Goal: Task Accomplishment & Management: Use online tool/utility

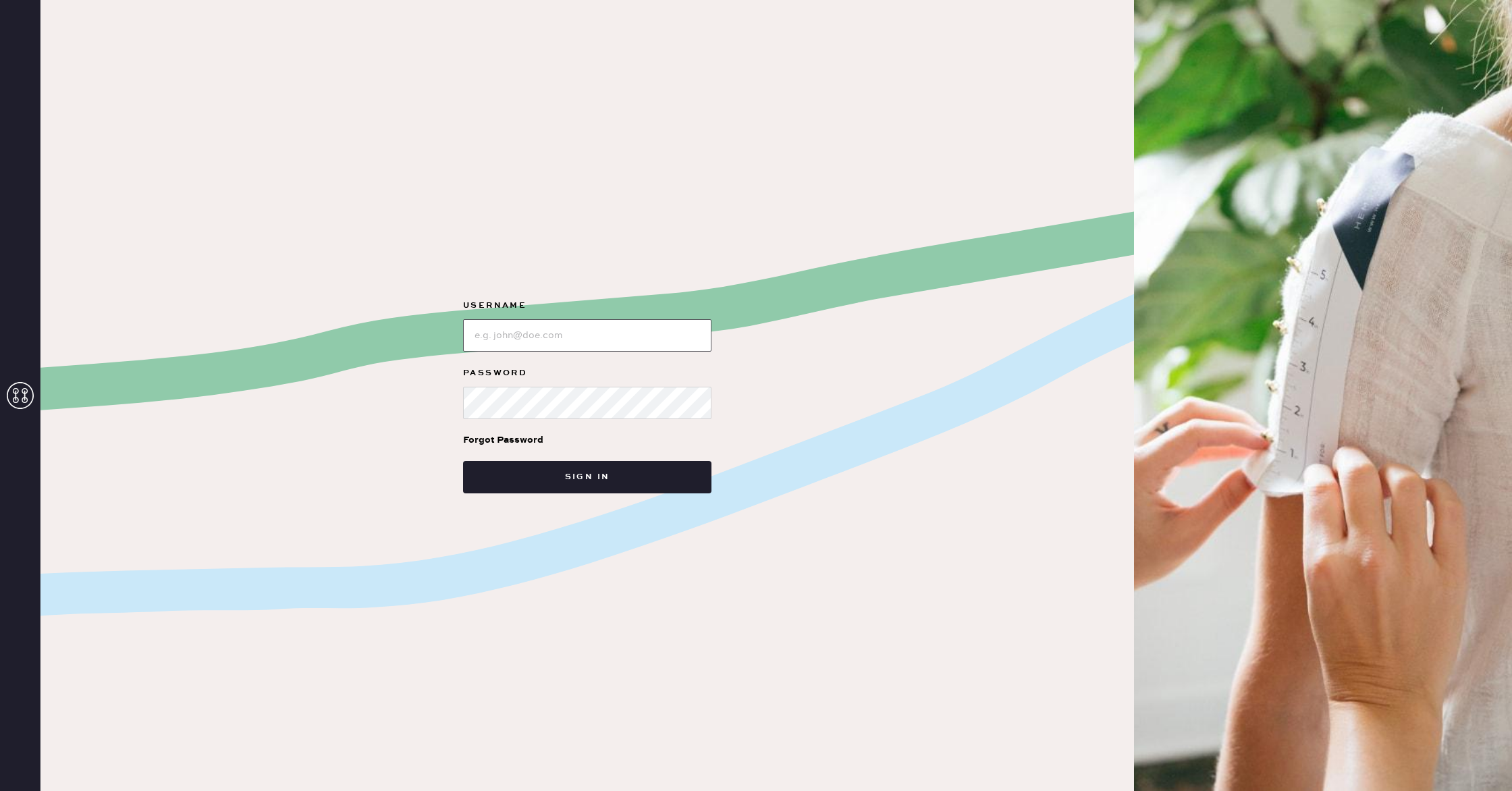
click at [657, 330] on input "loginName" at bounding box center [587, 335] width 248 height 32
type input "alpharetta"
click at [644, 472] on button "Sign in" at bounding box center [587, 477] width 248 height 32
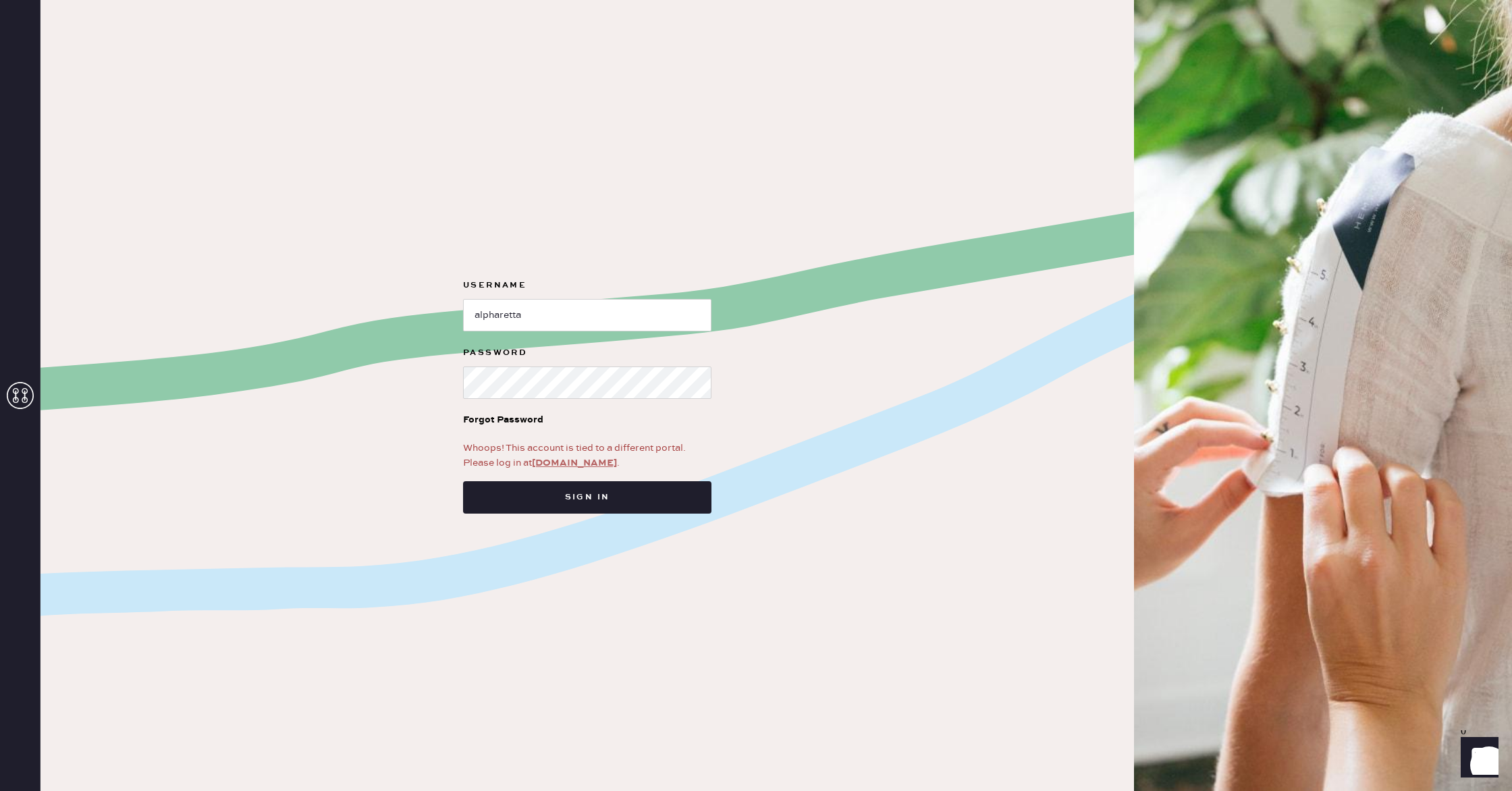
click at [584, 465] on link "[DOMAIN_NAME]" at bounding box center [574, 463] width 85 height 12
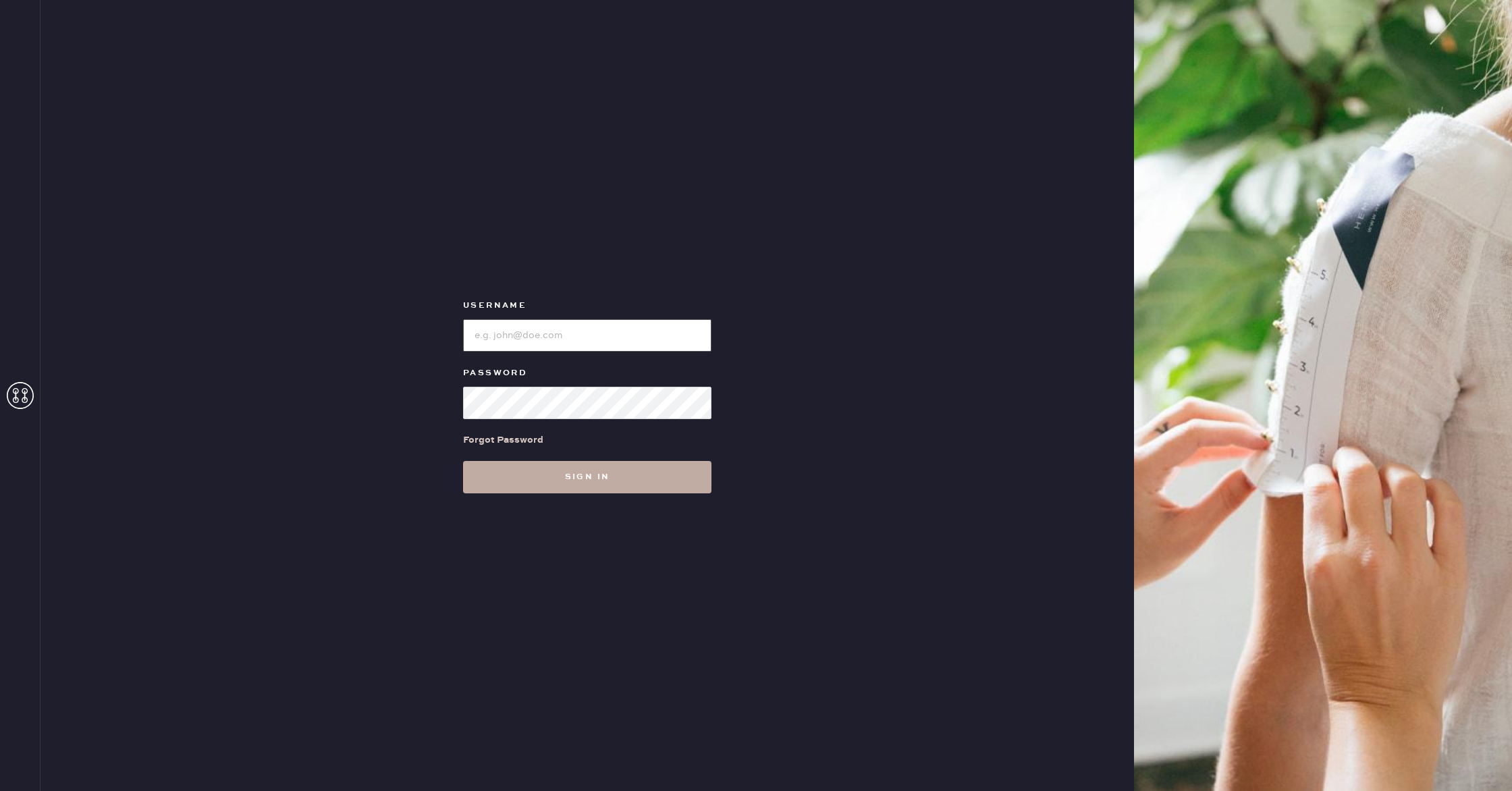
type input "alpharetta"
click at [624, 481] on button "Sign in" at bounding box center [587, 477] width 248 height 32
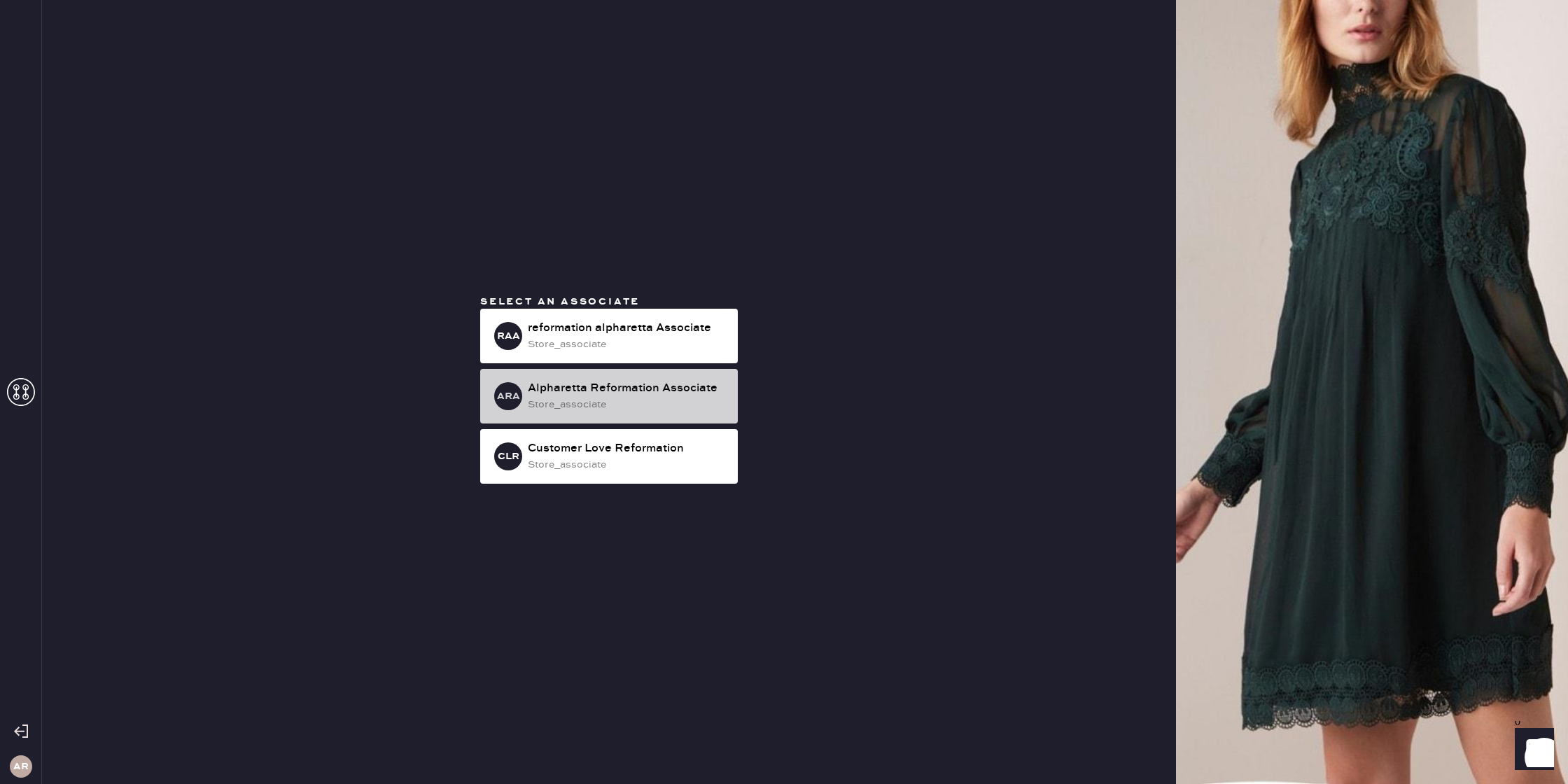
click at [640, 388] on div "Alpharetta Reformation Associate" at bounding box center [627, 388] width 199 height 17
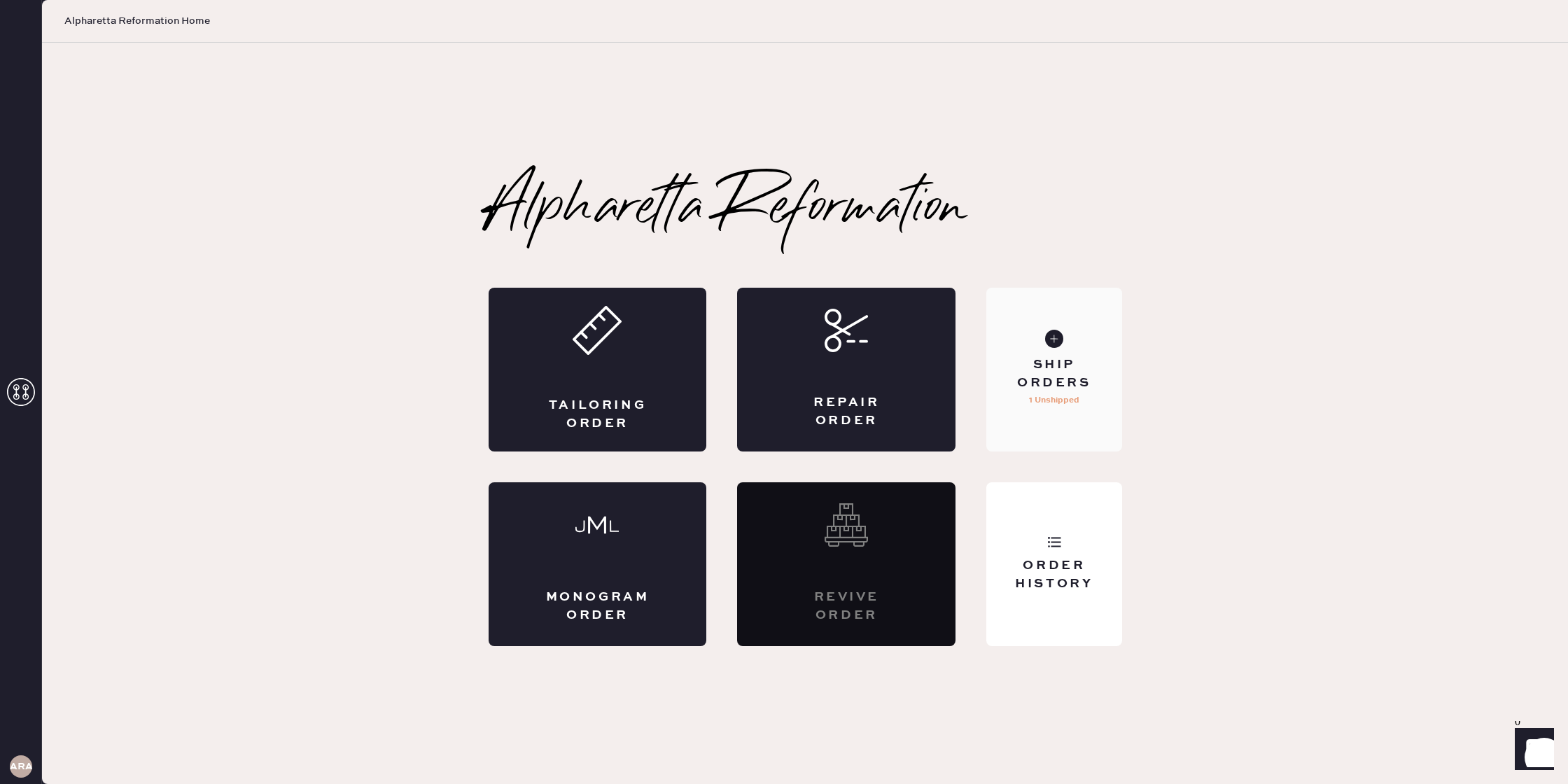
click at [1068, 375] on div "Ship Orders" at bounding box center [1054, 373] width 113 height 35
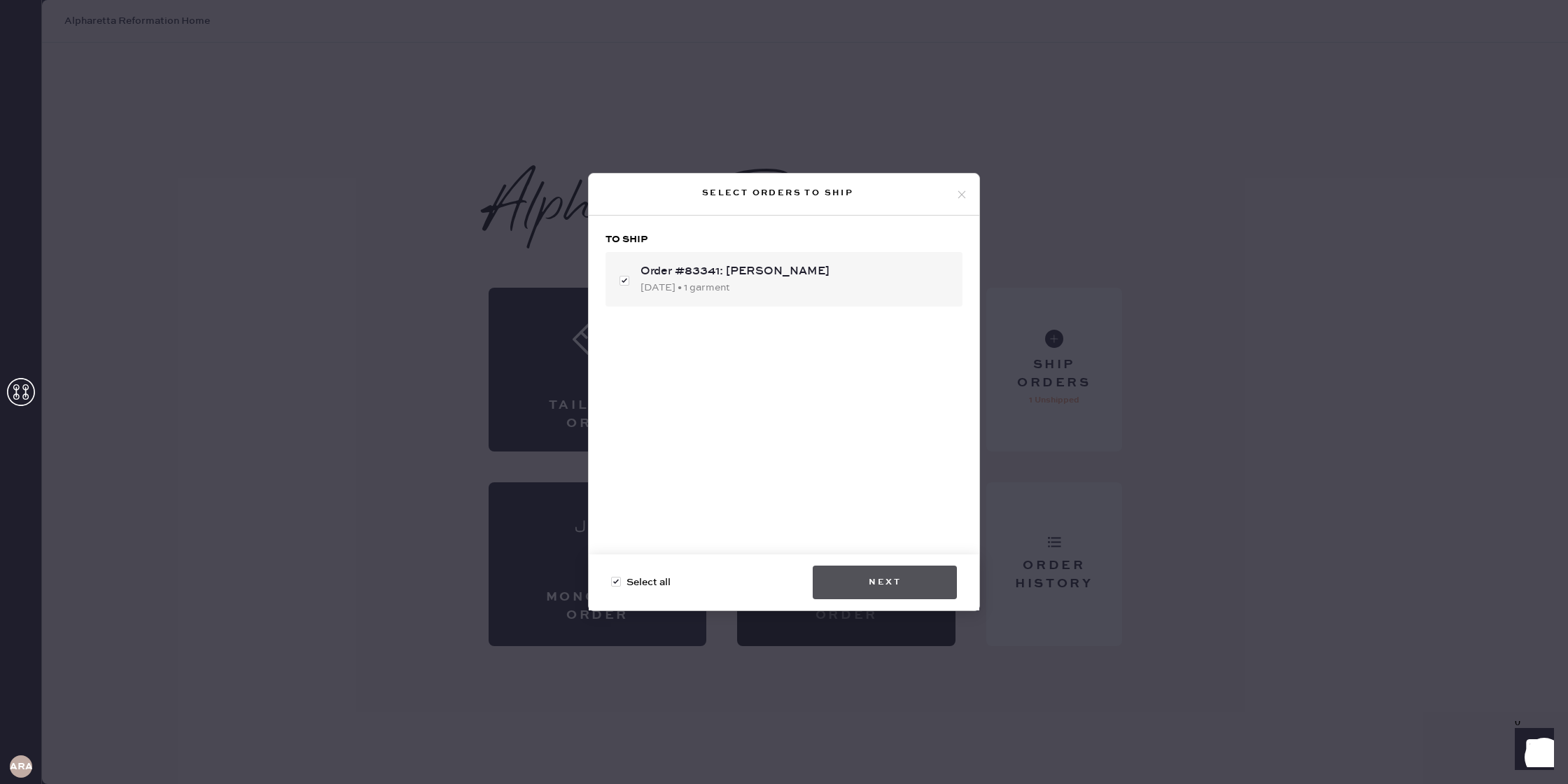
click at [885, 580] on button "Next" at bounding box center [885, 582] width 144 height 33
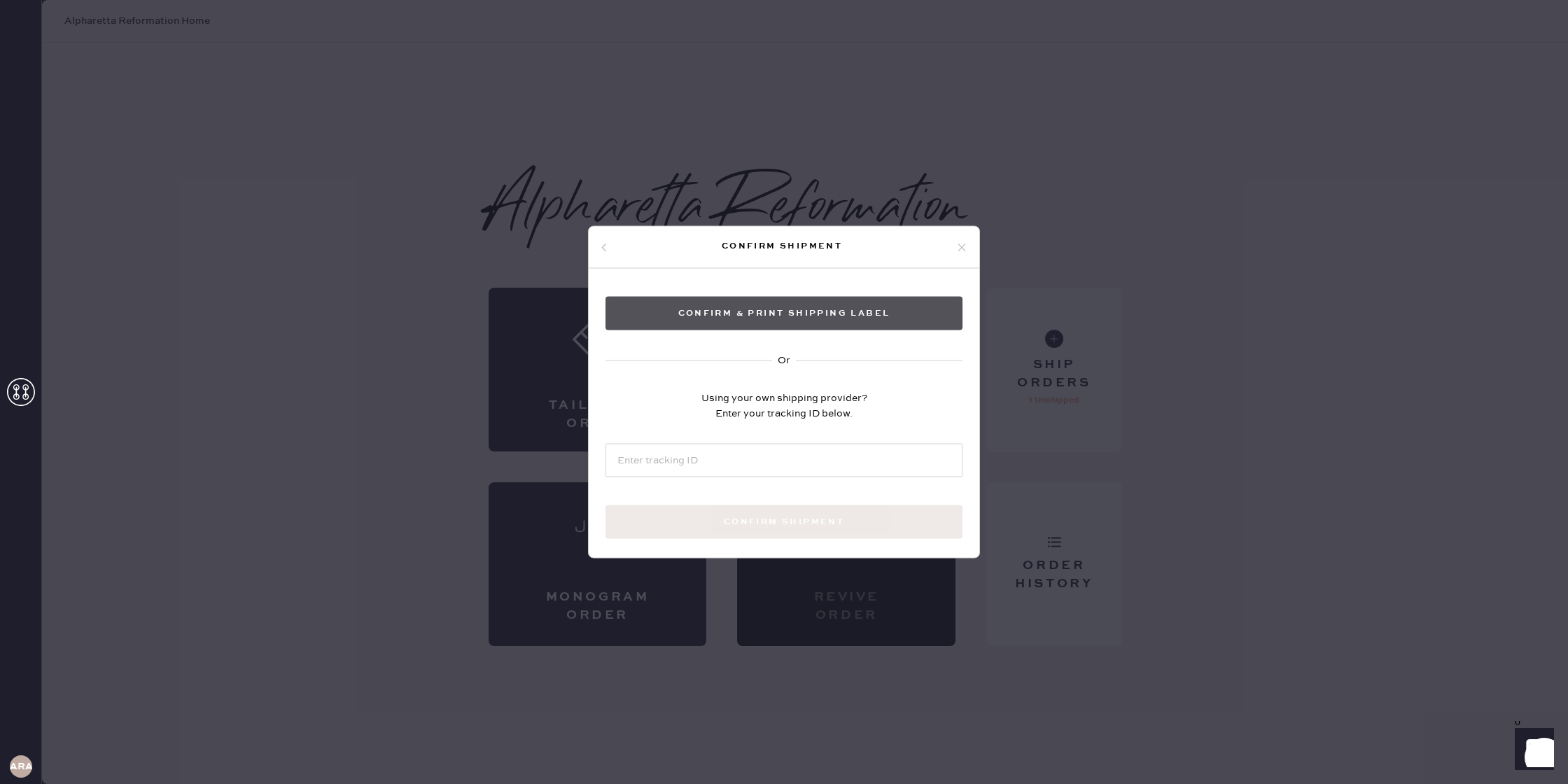
click at [793, 308] on button "Confirm & Print shipping label" at bounding box center [784, 313] width 357 height 33
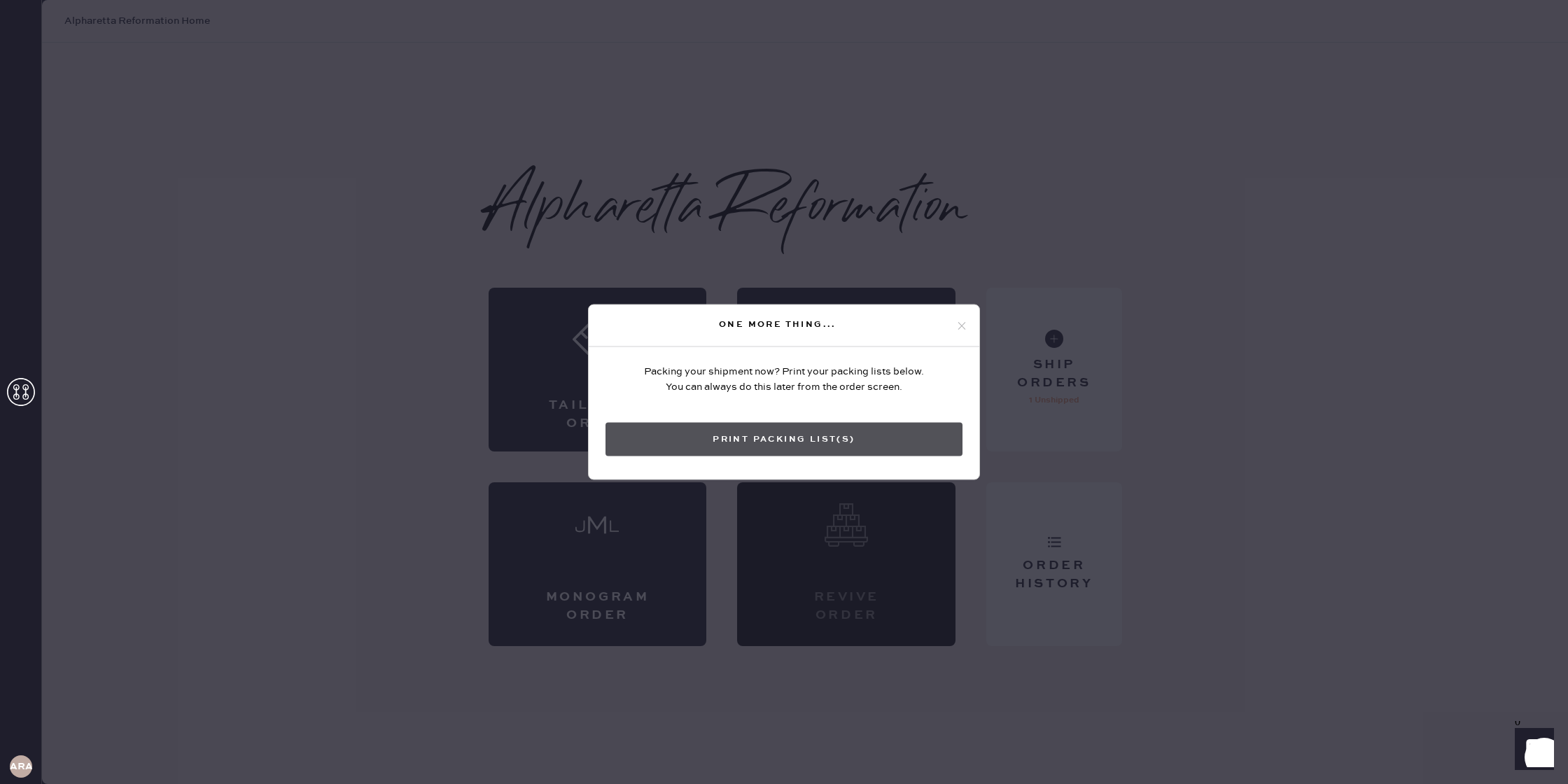
click at [830, 443] on button "Print Packing List(s)" at bounding box center [784, 440] width 357 height 33
